Goal: Book appointment/travel/reservation

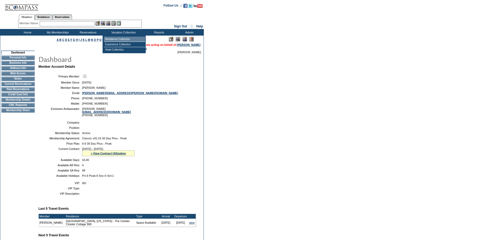
click at [117, 39] on td "Residence Collection" at bounding box center [124, 39] width 41 height 5
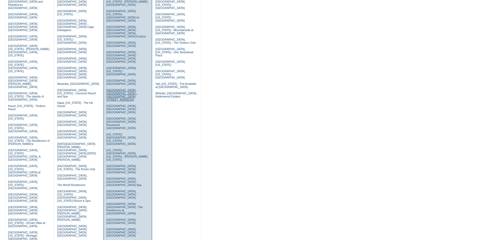
scroll to position [105, 0]
click at [113, 239] on link "San Francisco, California - The Fairmont Ghirardelli" at bounding box center [123, 244] width 35 height 9
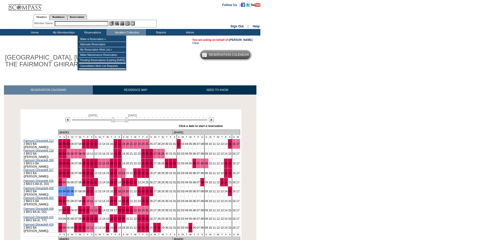
click at [87, 24] on input "text" at bounding box center [82, 23] width 54 height 5
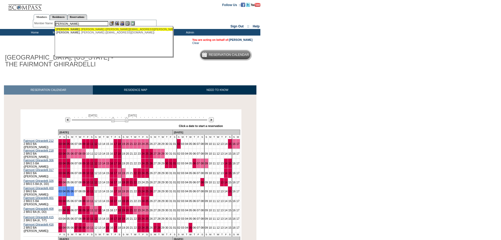
click at [79, 29] on div "Zahm , Elisabeth (elisabeth@zahm.com)" at bounding box center [114, 29] width 116 height 3
type input "Zahm, Elisabeth (elisabeth@zahm.com)"
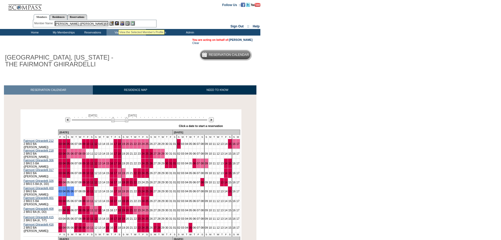
click at [117, 22] on img at bounding box center [117, 23] width 4 height 4
